Goal: Task Accomplishment & Management: Use online tool/utility

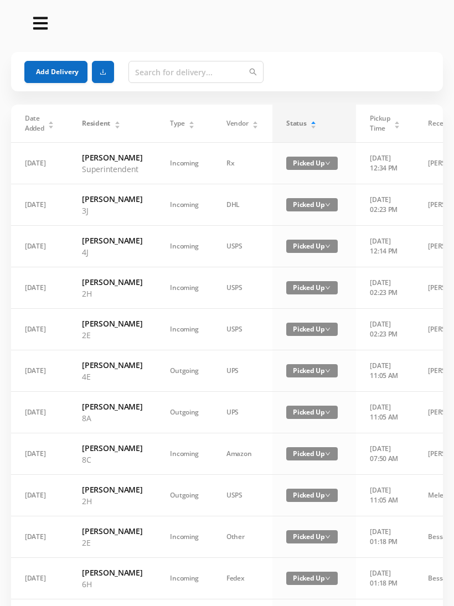
scroll to position [534, 0]
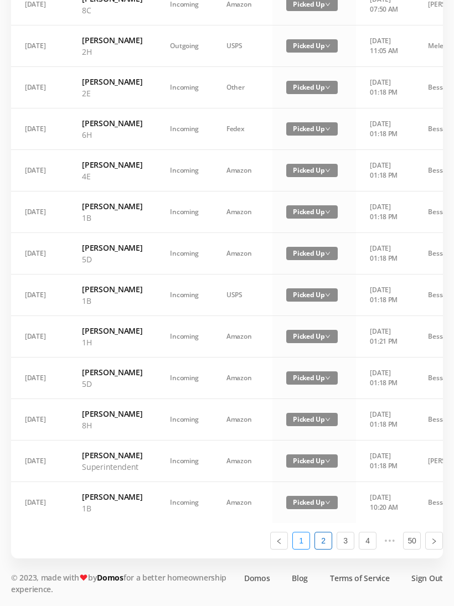
click at [302, 549] on link "1" at bounding box center [301, 541] width 17 height 17
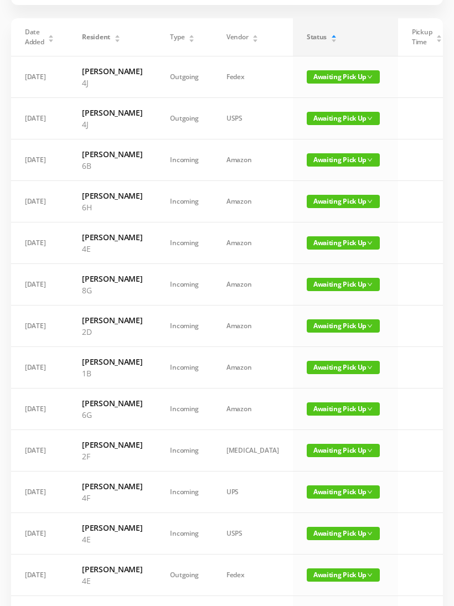
scroll to position [0, 0]
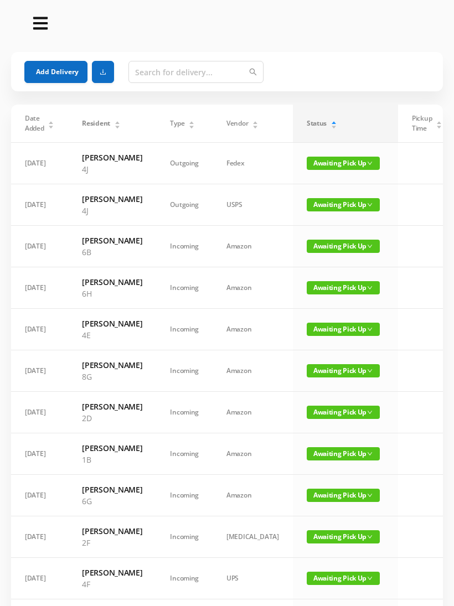
click at [66, 80] on button "Add Delivery" at bounding box center [55, 72] width 63 height 22
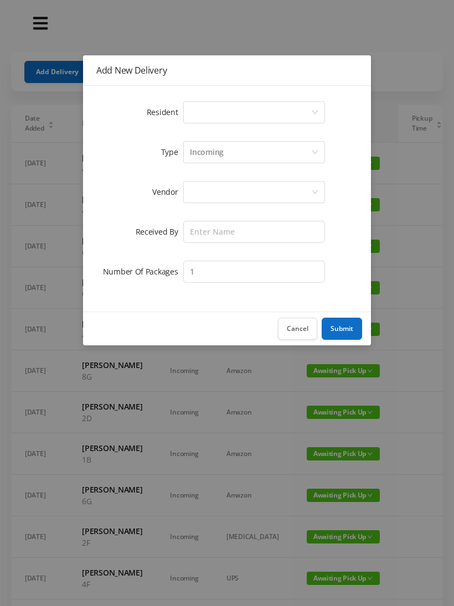
click at [227, 115] on div "Select a person" at bounding box center [250, 112] width 121 height 21
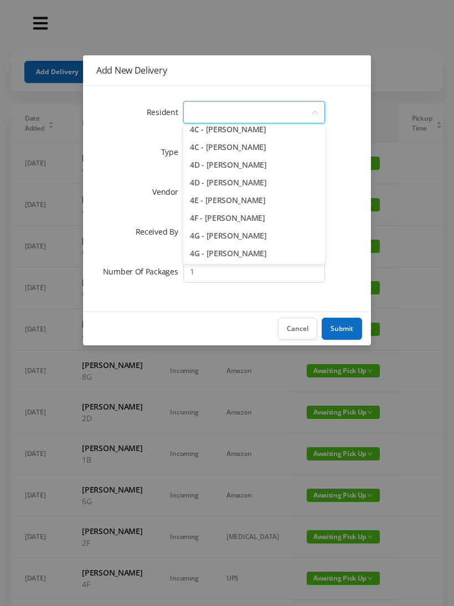
scroll to position [700, 0]
click at [280, 202] on li "4E - [PERSON_NAME]" at bounding box center [254, 200] width 142 height 18
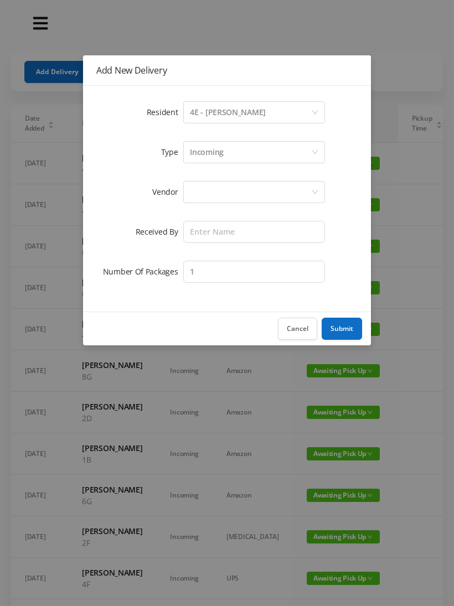
click at [232, 157] on div "Incoming" at bounding box center [250, 152] width 121 height 21
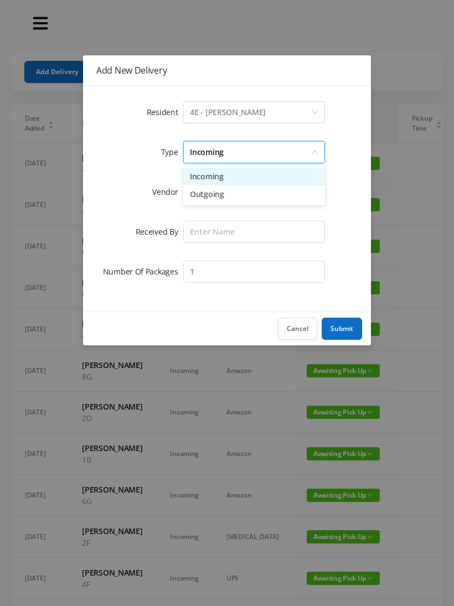
click at [224, 201] on li "Outgoing" at bounding box center [254, 195] width 142 height 18
click at [218, 199] on div at bounding box center [250, 192] width 121 height 21
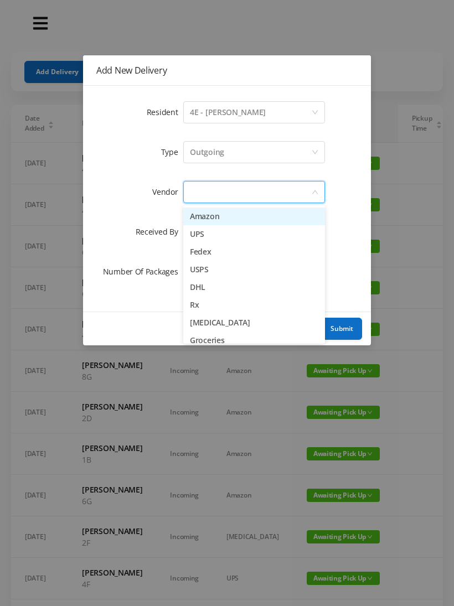
click at [243, 252] on li "Fedex" at bounding box center [254, 252] width 142 height 18
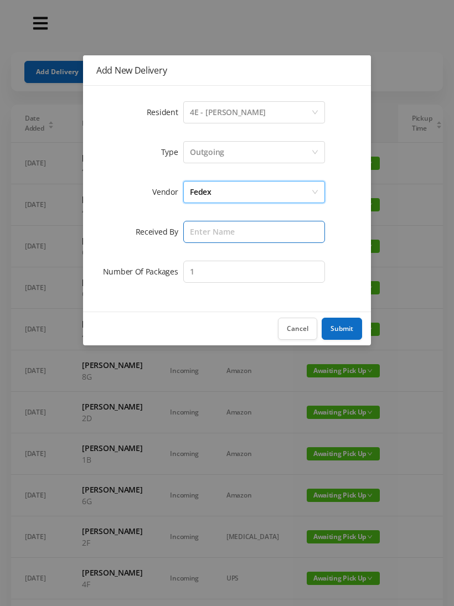
click at [223, 237] on input "text" at bounding box center [254, 232] width 142 height 22
type input "Melece"
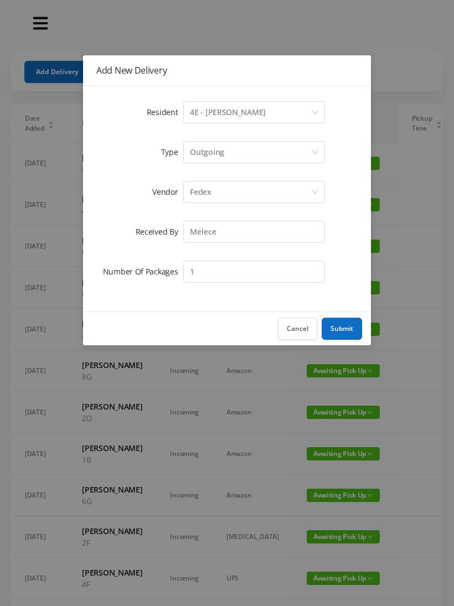
click at [344, 337] on button "Submit" at bounding box center [342, 329] width 40 height 22
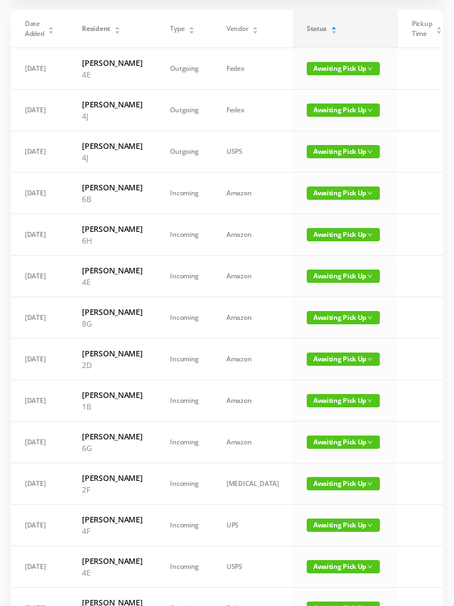
scroll to position [95, 0]
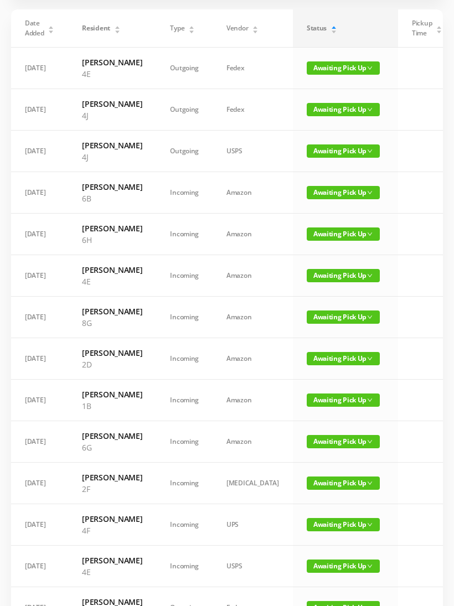
click at [313, 366] on span "Awaiting Pick Up" at bounding box center [343, 358] width 73 height 13
click at [311, 461] on link "Picked Up" at bounding box center [316, 462] width 72 height 18
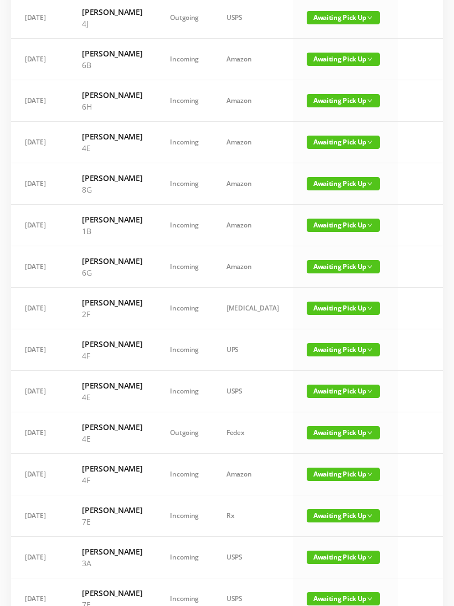
scroll to position [235, 0]
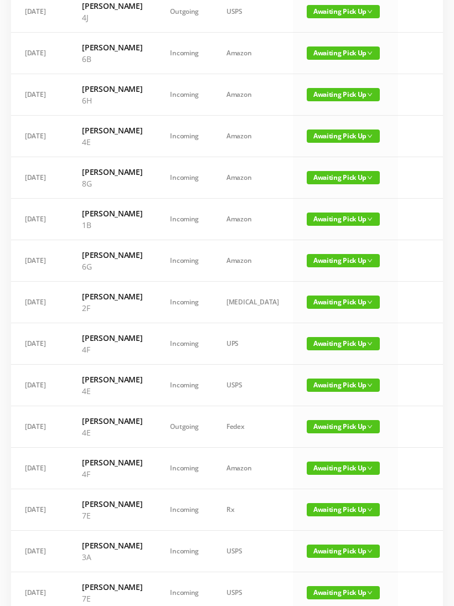
click at [315, 309] on span "Awaiting Pick Up" at bounding box center [343, 302] width 73 height 13
click at [310, 413] on link "Picked Up" at bounding box center [316, 412] width 72 height 18
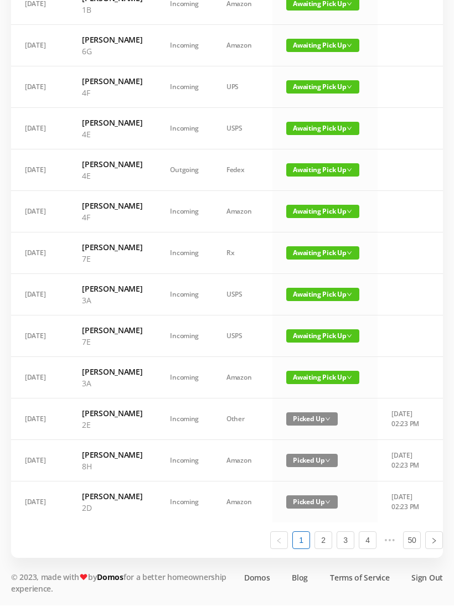
scroll to position [552, 0]
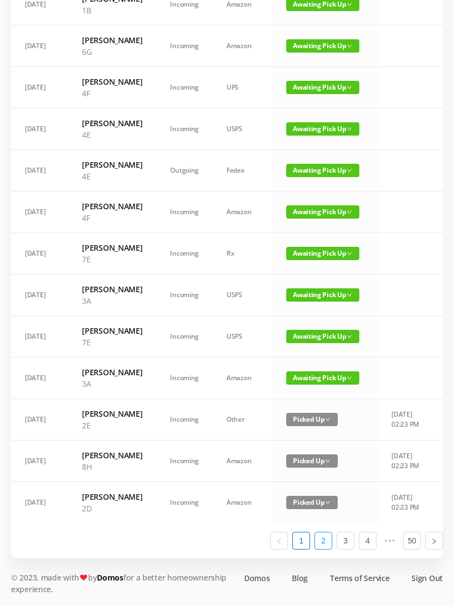
click at [328, 549] on link "2" at bounding box center [323, 541] width 17 height 17
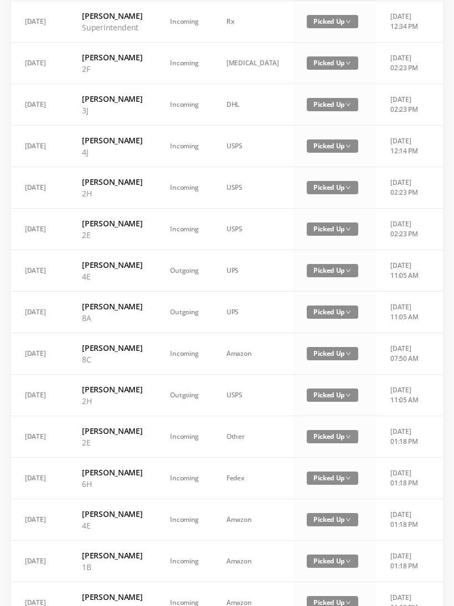
scroll to position [0, 0]
